Goal: Task Accomplishment & Management: Use online tool/utility

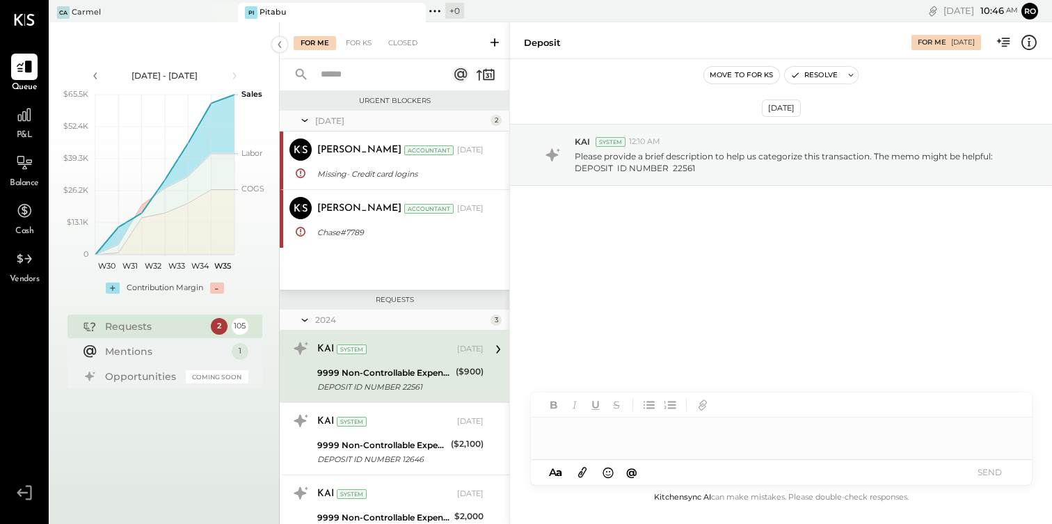
scroll to position [59, 0]
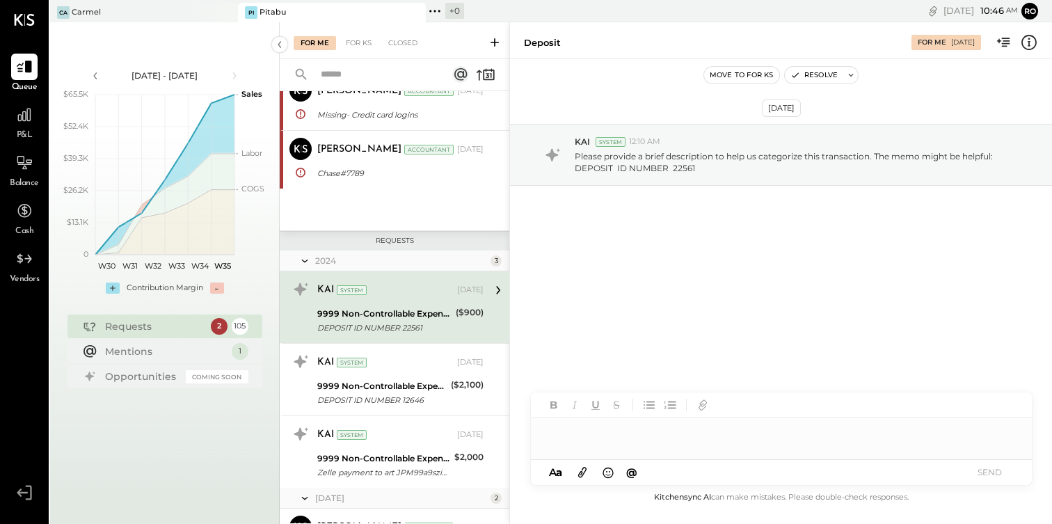
click at [38, 116] on div "P&L" at bounding box center [24, 122] width 40 height 40
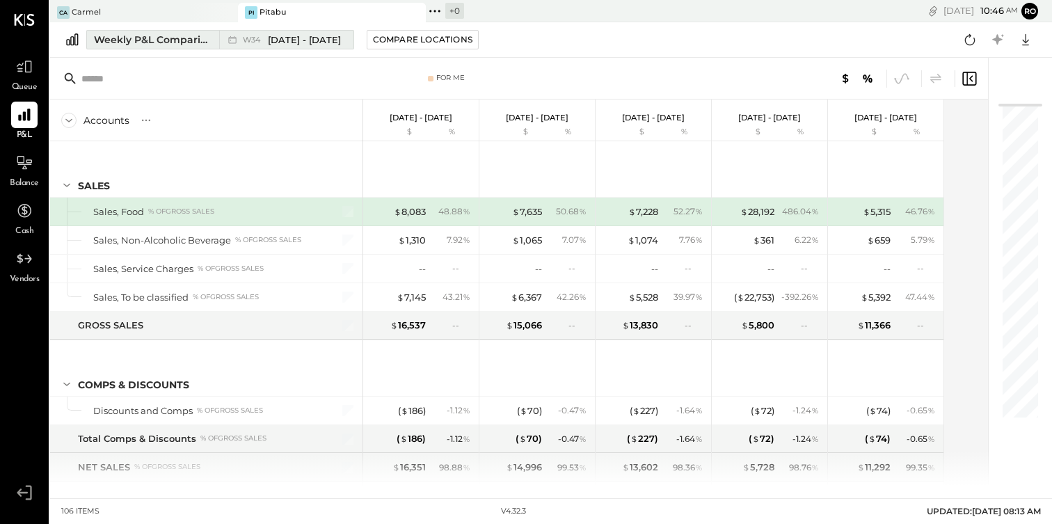
click at [325, 41] on span "[DATE] - [DATE]" at bounding box center [304, 39] width 73 height 13
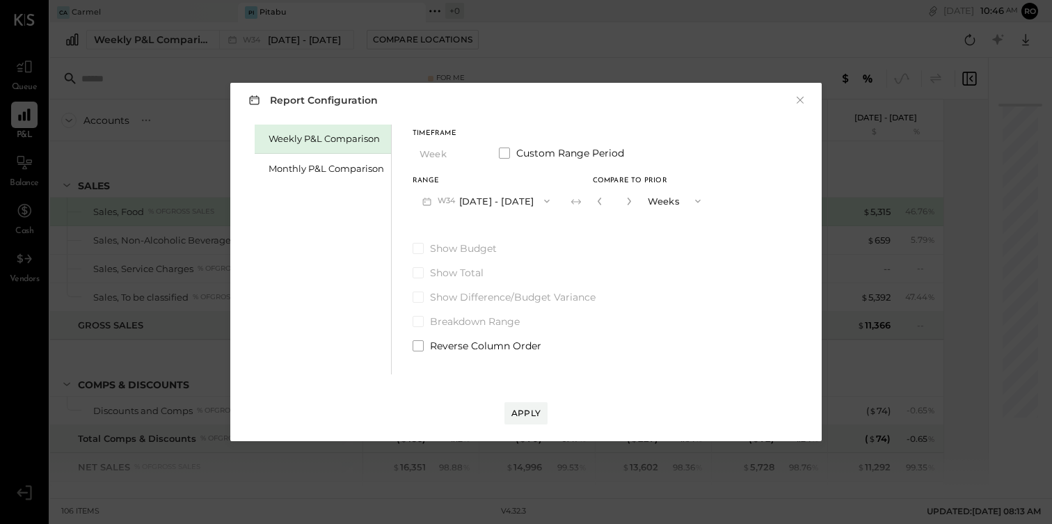
click at [634, 203] on button "button" at bounding box center [628, 200] width 11 height 15
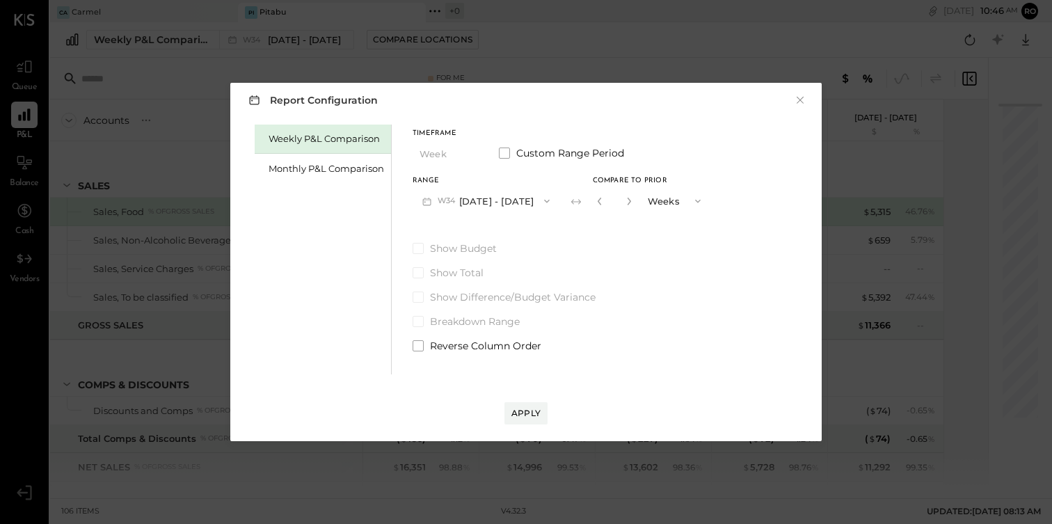
click at [634, 203] on button "button" at bounding box center [628, 200] width 11 height 15
type input "**"
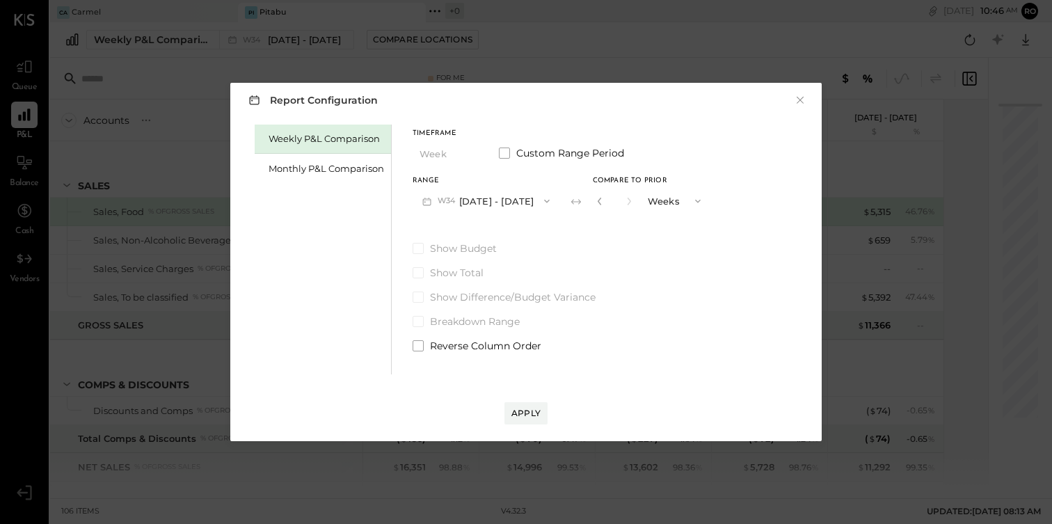
click at [491, 198] on button "W34 [DATE] - [DATE]" at bounding box center [485, 201] width 147 height 26
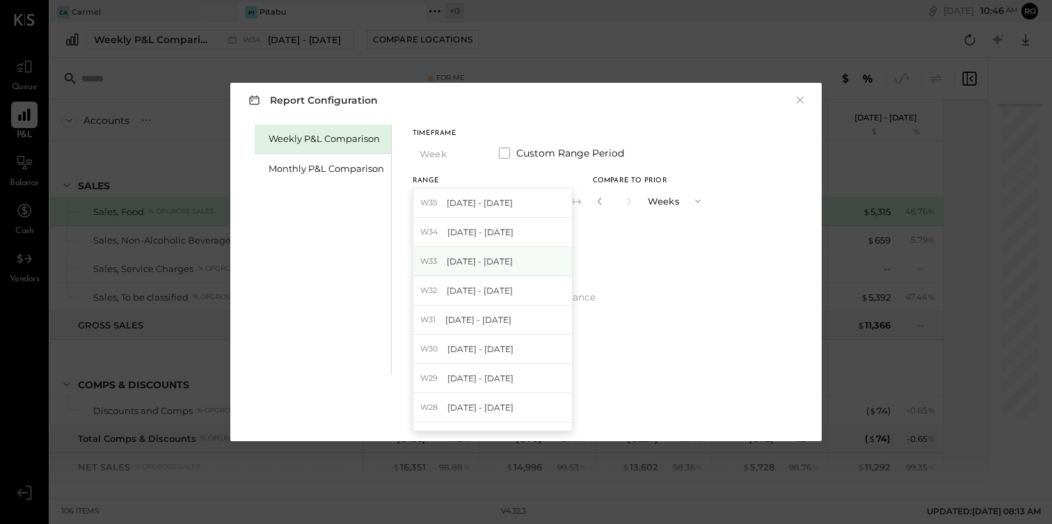
click at [492, 257] on span "[DATE] - [DATE]" at bounding box center [479, 261] width 66 height 12
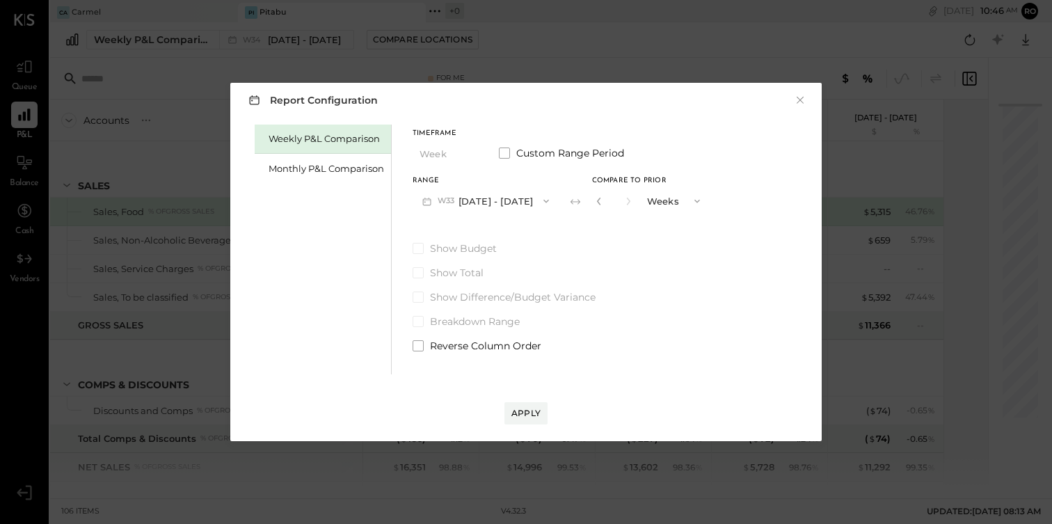
click at [679, 202] on button "Weeks" at bounding box center [675, 201] width 70 height 26
click at [617, 196] on input "**" at bounding box center [613, 200] width 18 height 23
click at [522, 409] on div "Apply" at bounding box center [525, 413] width 29 height 12
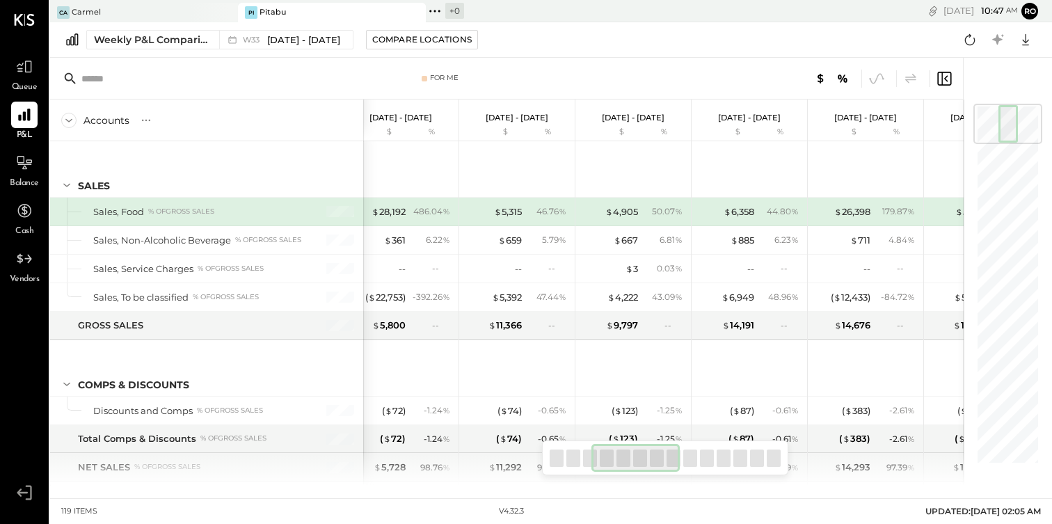
scroll to position [0, 315]
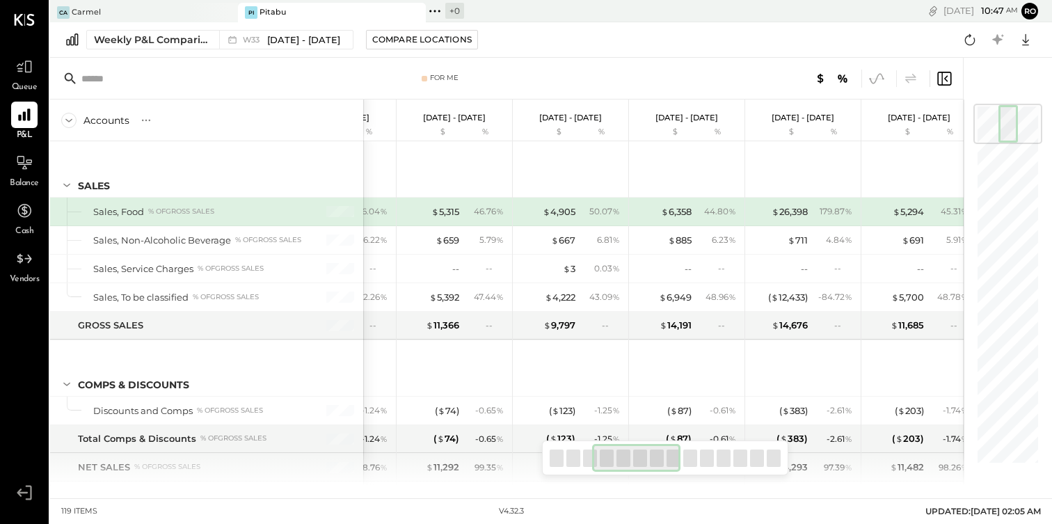
click at [880, 81] on icon at bounding box center [876, 79] width 18 height 18
click at [1020, 40] on icon at bounding box center [1025, 40] width 18 height 18
click at [975, 93] on div "Google Sheets" at bounding box center [981, 91] width 111 height 29
click at [200, 16] on div at bounding box center [213, 12] width 49 height 19
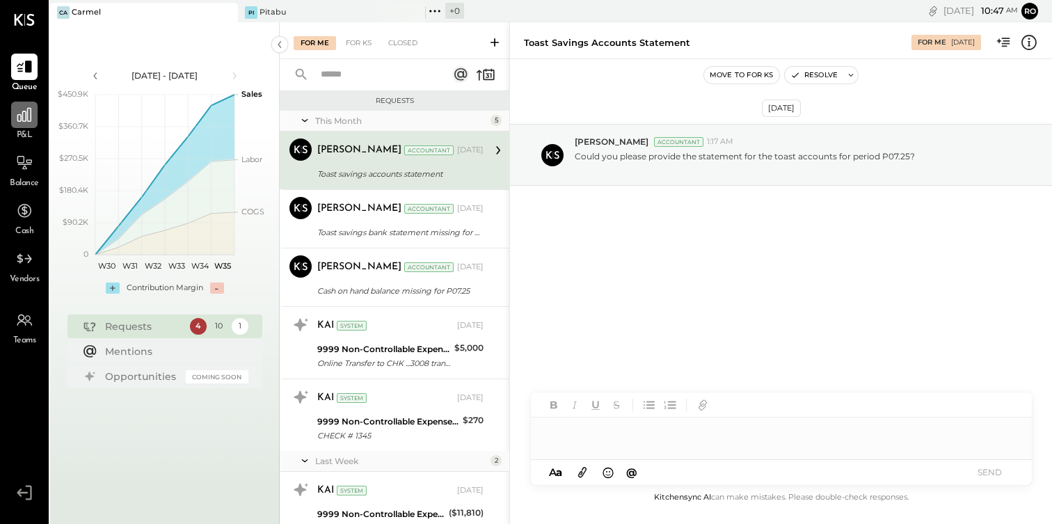
click at [35, 123] on div at bounding box center [24, 115] width 26 height 26
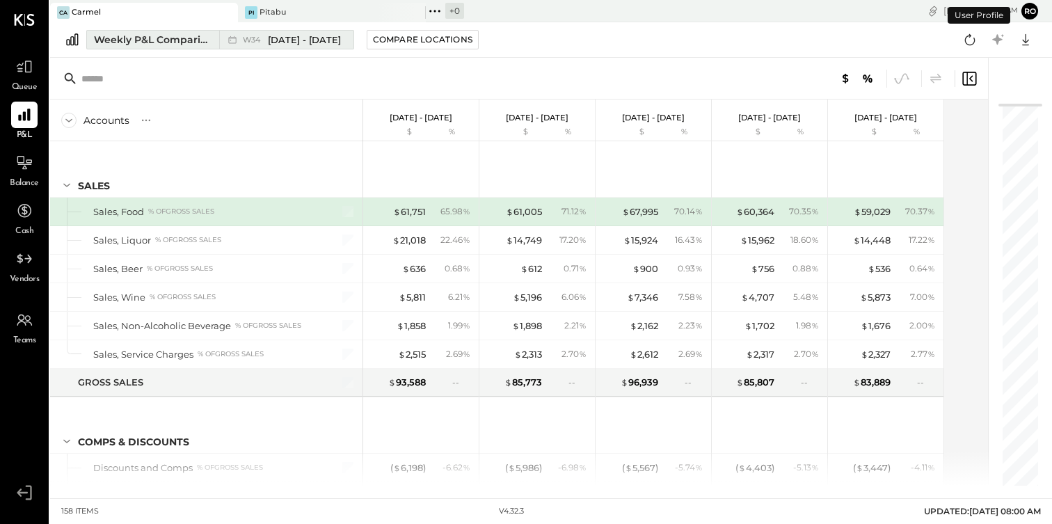
click at [252, 38] on span "W34" at bounding box center [254, 40] width 22 height 8
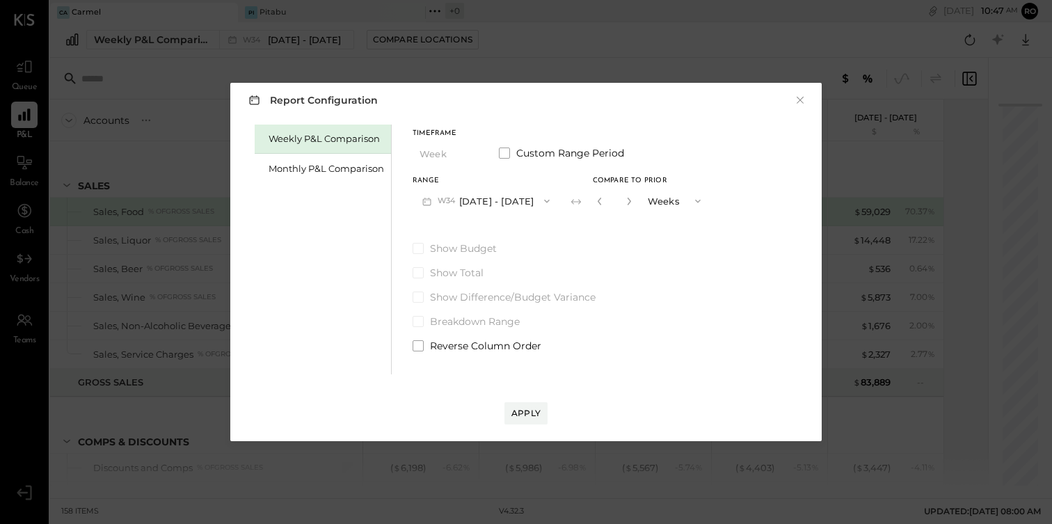
click at [634, 202] on button "button" at bounding box center [628, 200] width 11 height 15
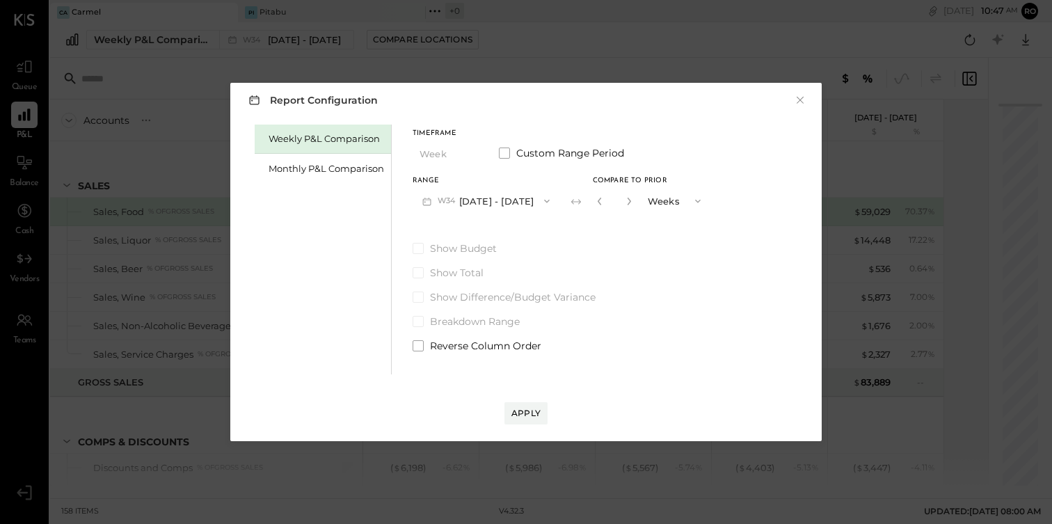
click at [634, 202] on button "button" at bounding box center [628, 200] width 11 height 15
type input "**"
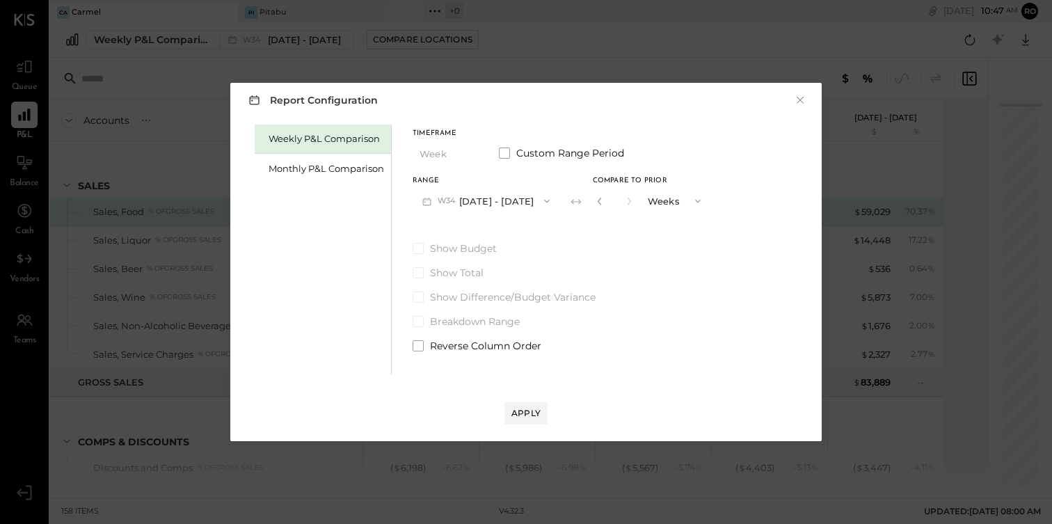
click at [526, 207] on button "W34 [DATE] - [DATE]" at bounding box center [485, 201] width 147 height 26
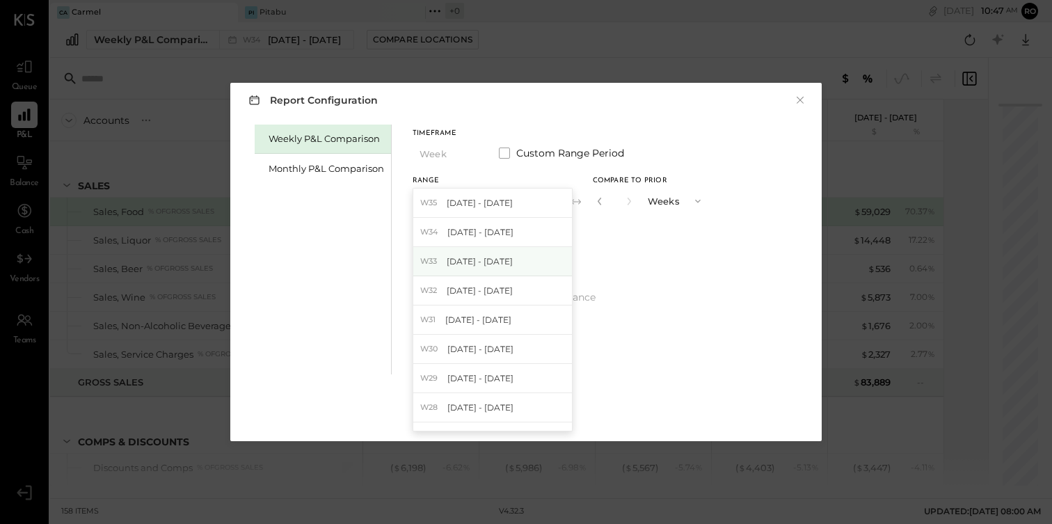
click at [517, 253] on div "W33 [DATE] - [DATE]" at bounding box center [492, 261] width 159 height 29
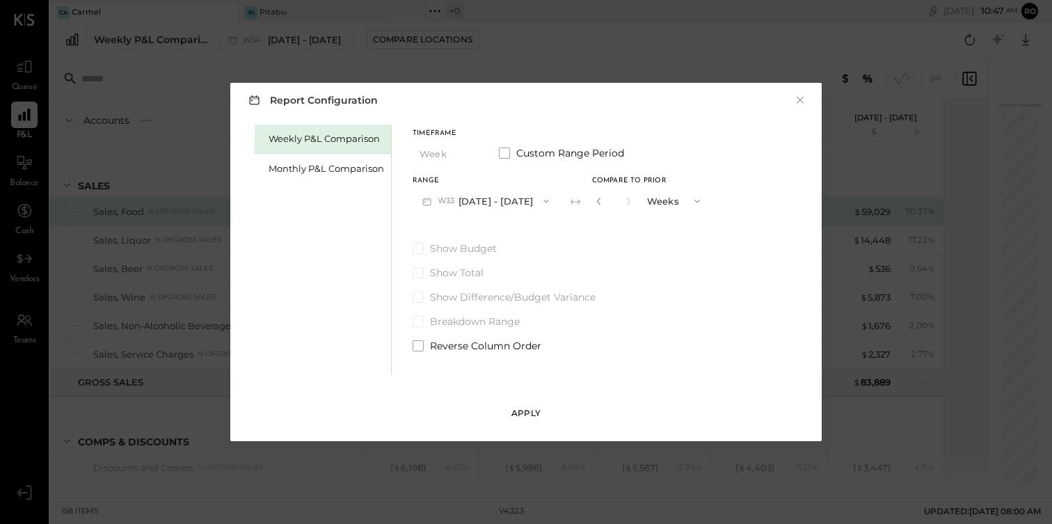
click at [524, 414] on div "Apply" at bounding box center [525, 413] width 29 height 12
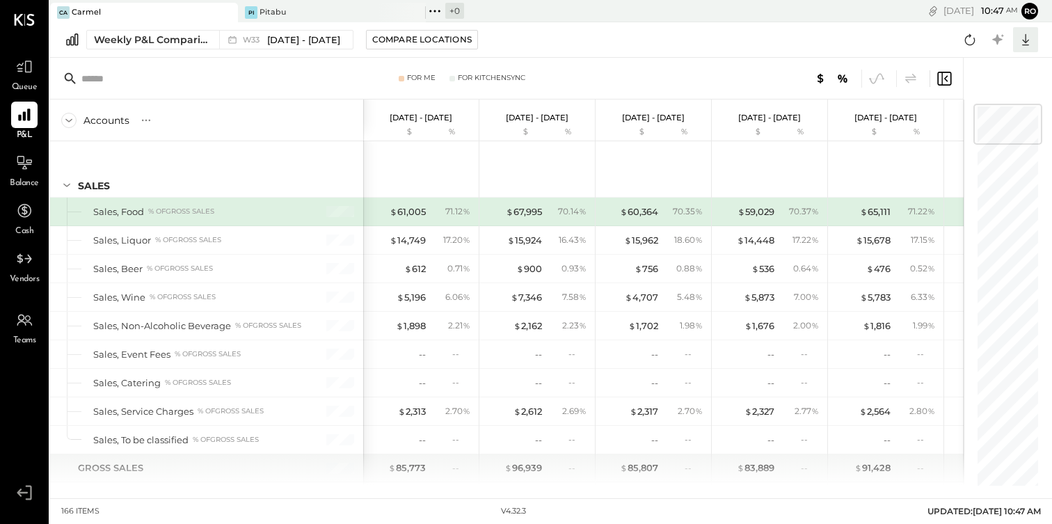
click at [1022, 39] on icon at bounding box center [1025, 40] width 18 height 18
click at [995, 90] on div "Google Sheets" at bounding box center [981, 91] width 111 height 29
